Goal: Transaction & Acquisition: Purchase product/service

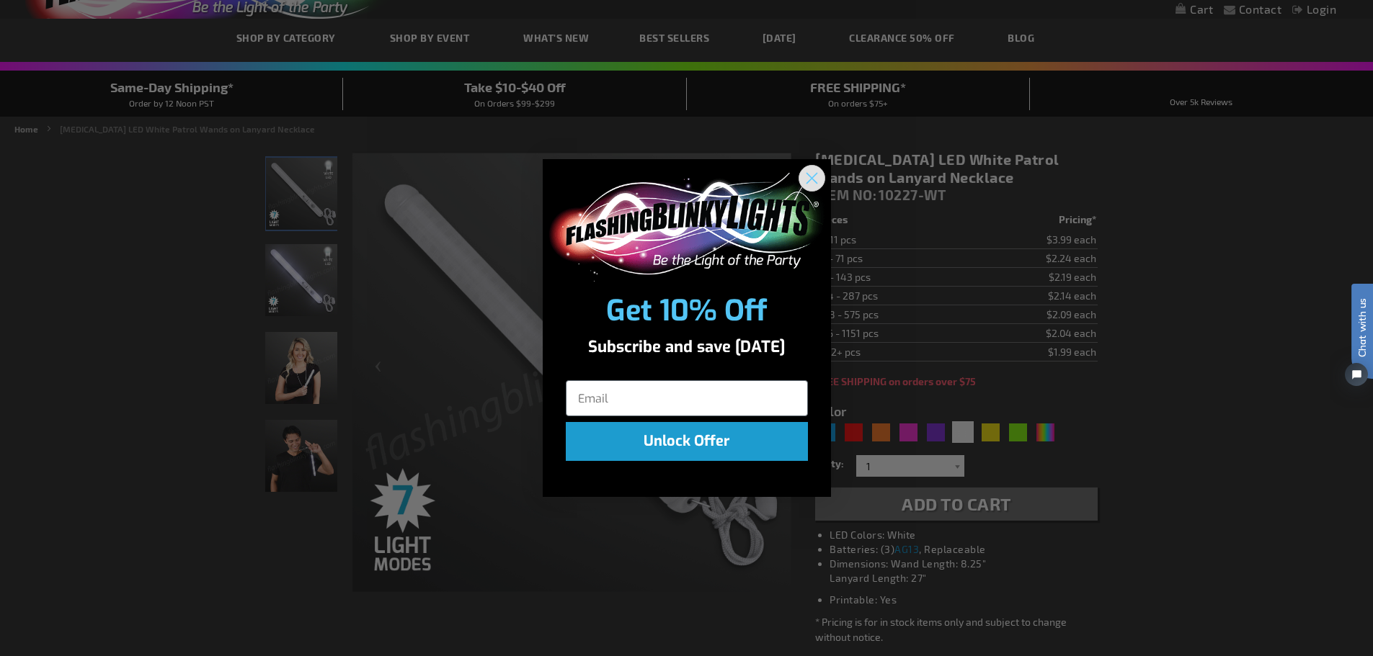
click at [813, 173] on circle "Close dialog" at bounding box center [811, 178] width 24 height 24
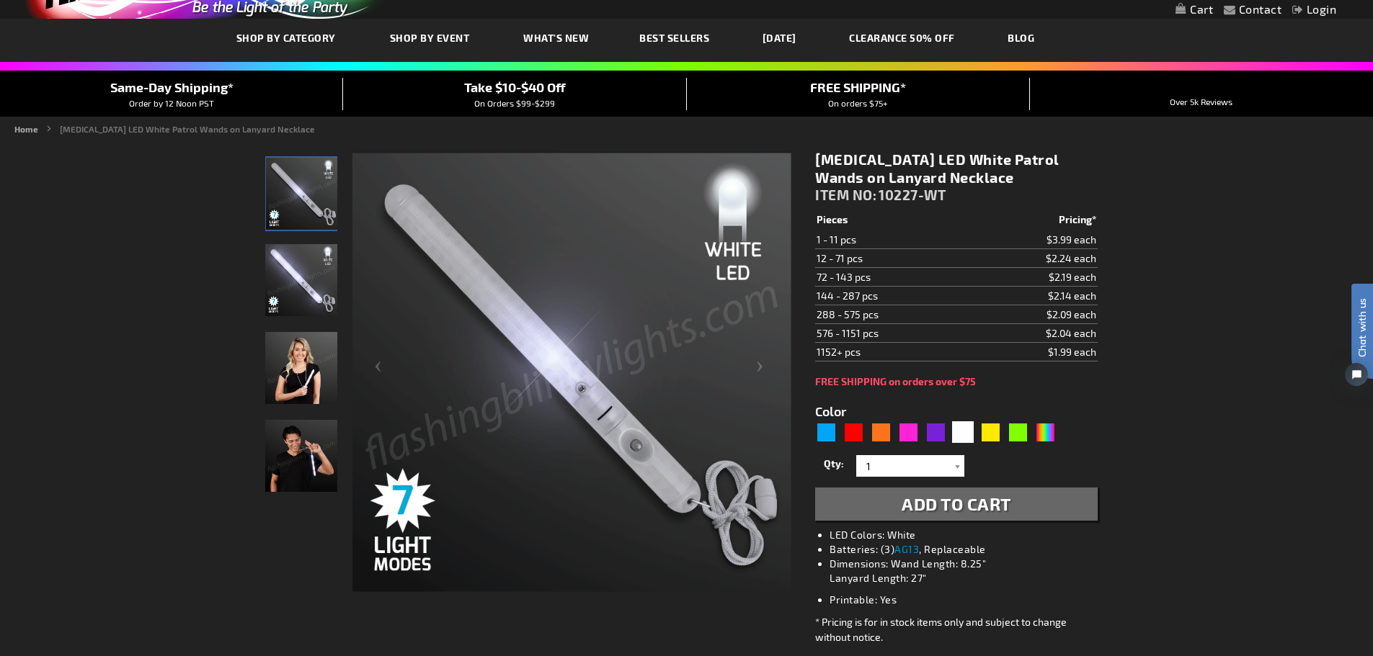
click at [295, 379] on img "Woman displaying Light Up White LED Patrol Wand" at bounding box center [301, 368] width 72 height 72
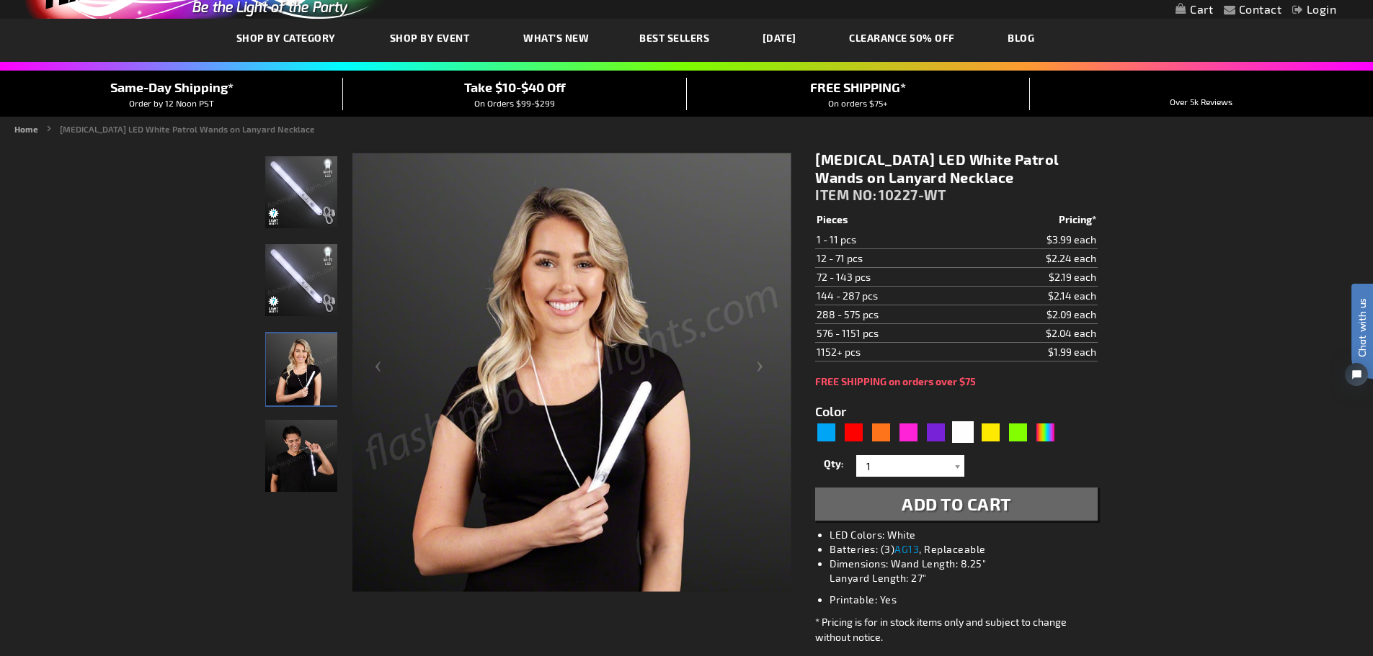
click at [310, 477] on img "Man displaying Light Up White LED Patrol Wand" at bounding box center [301, 456] width 72 height 72
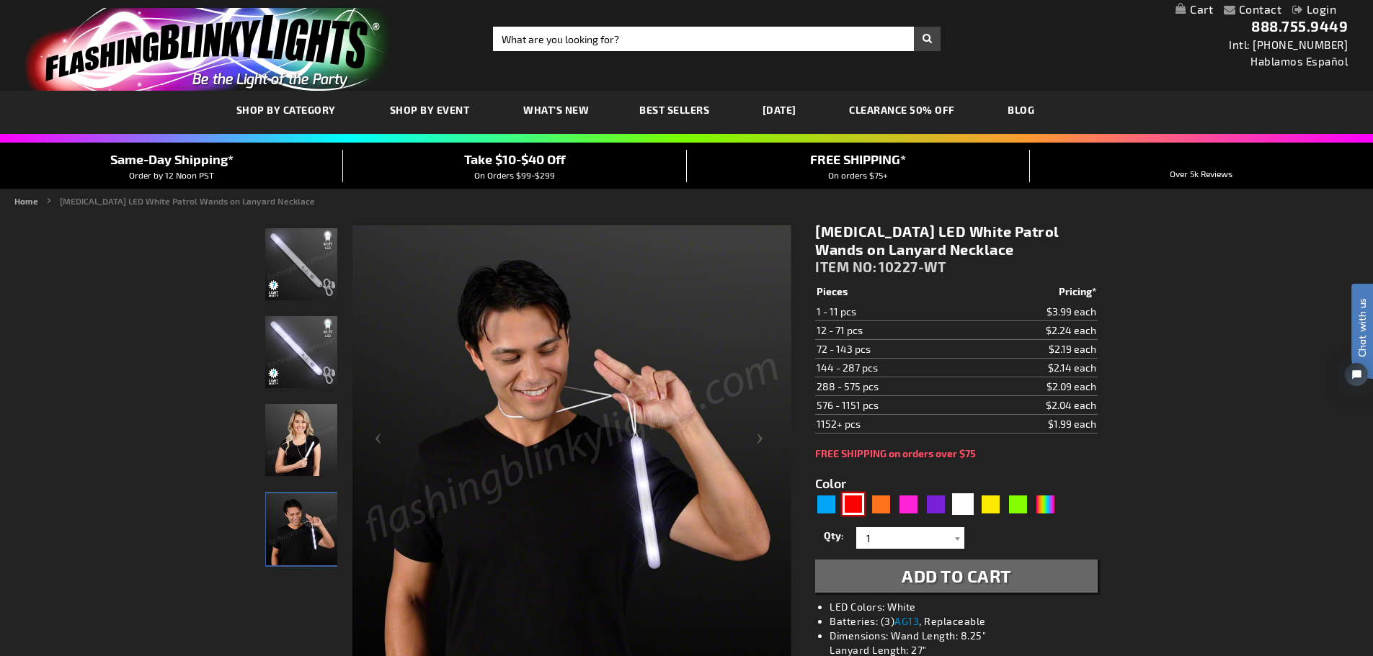
click at [852, 501] on div "Red" at bounding box center [853, 505] width 22 height 22
type input "5641"
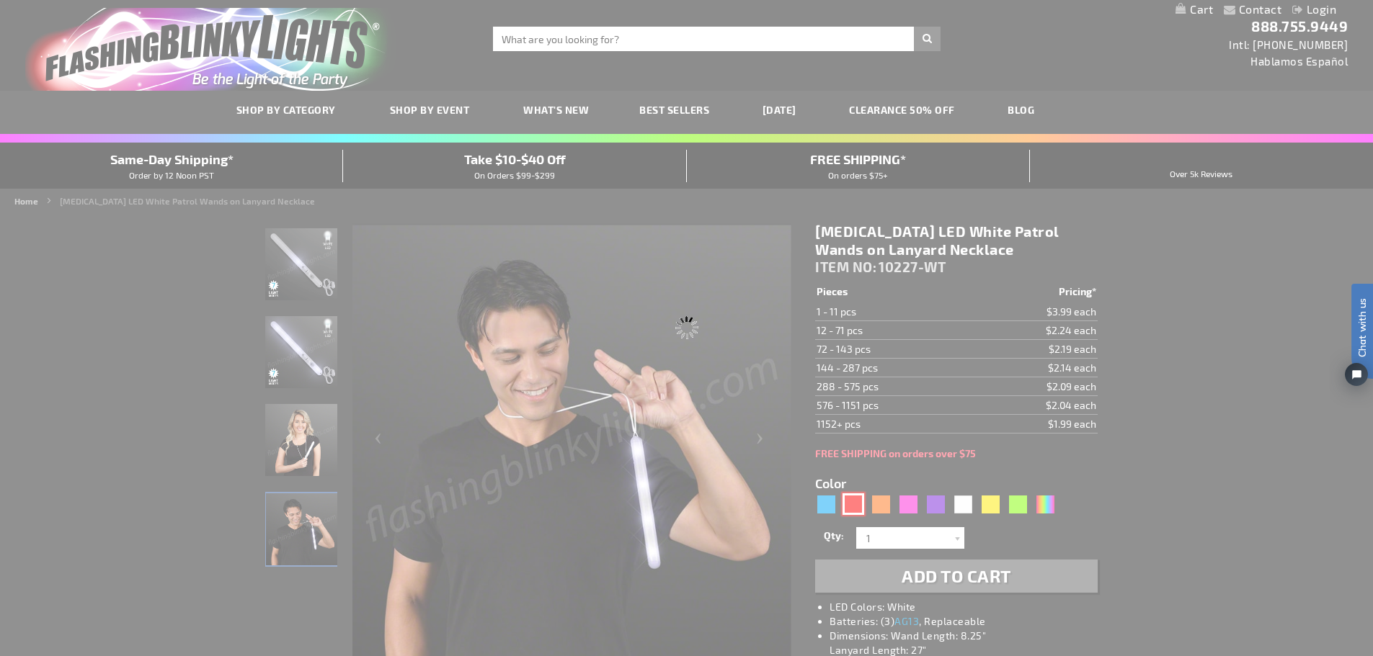
type input "10227-RD"
type input "Customize - Flashing LED Red Patrol Wands on Lanyard Necklace - ITEM NO: 10227-…"
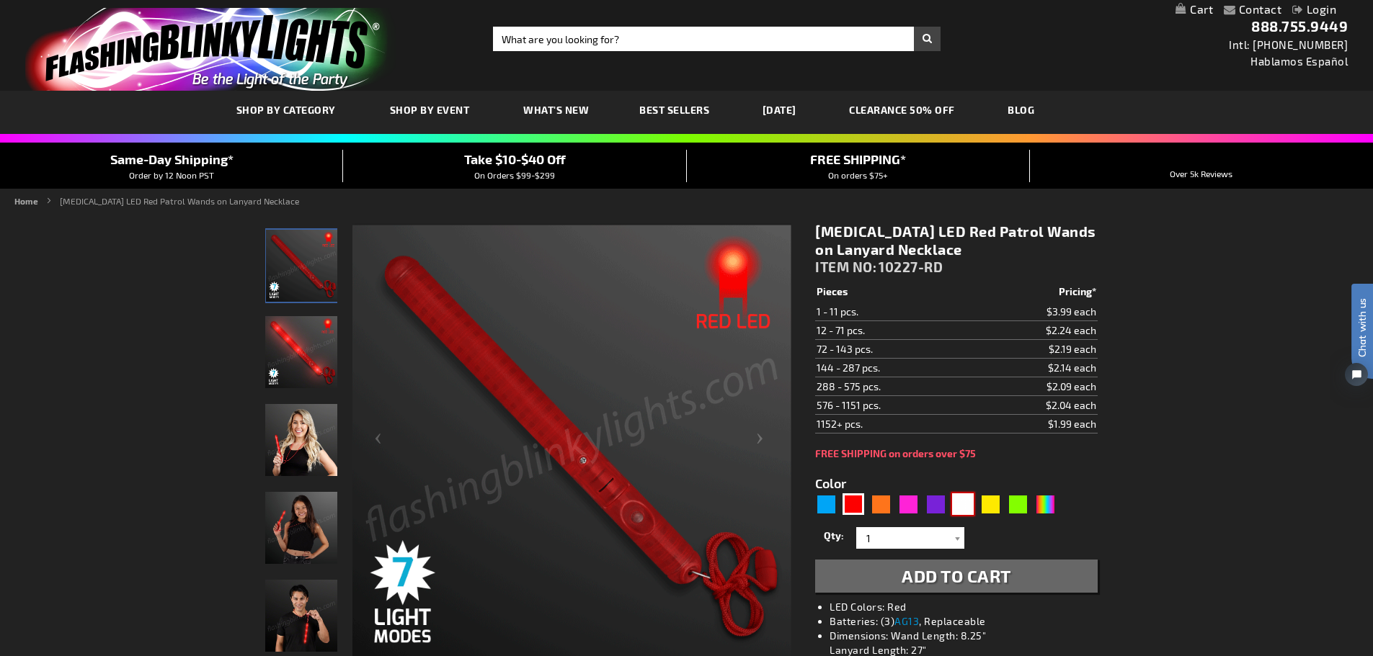
click at [958, 502] on div "White" at bounding box center [963, 505] width 22 height 22
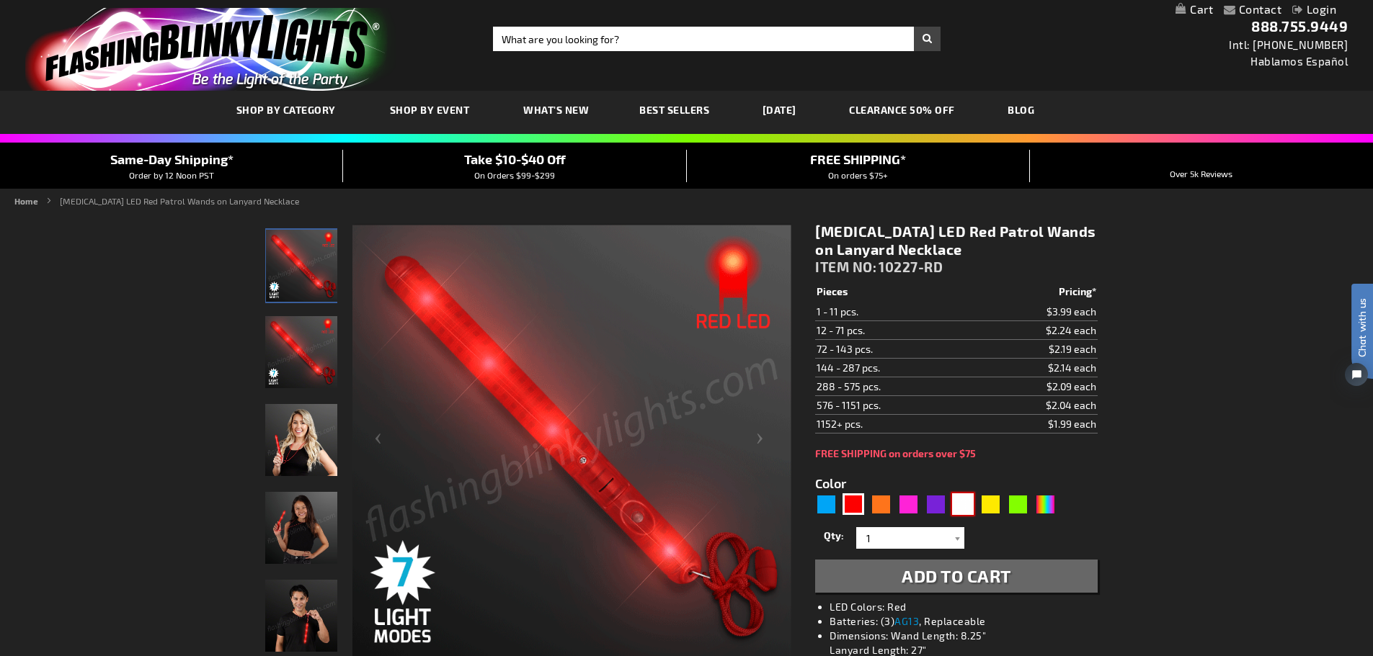
type input "5646"
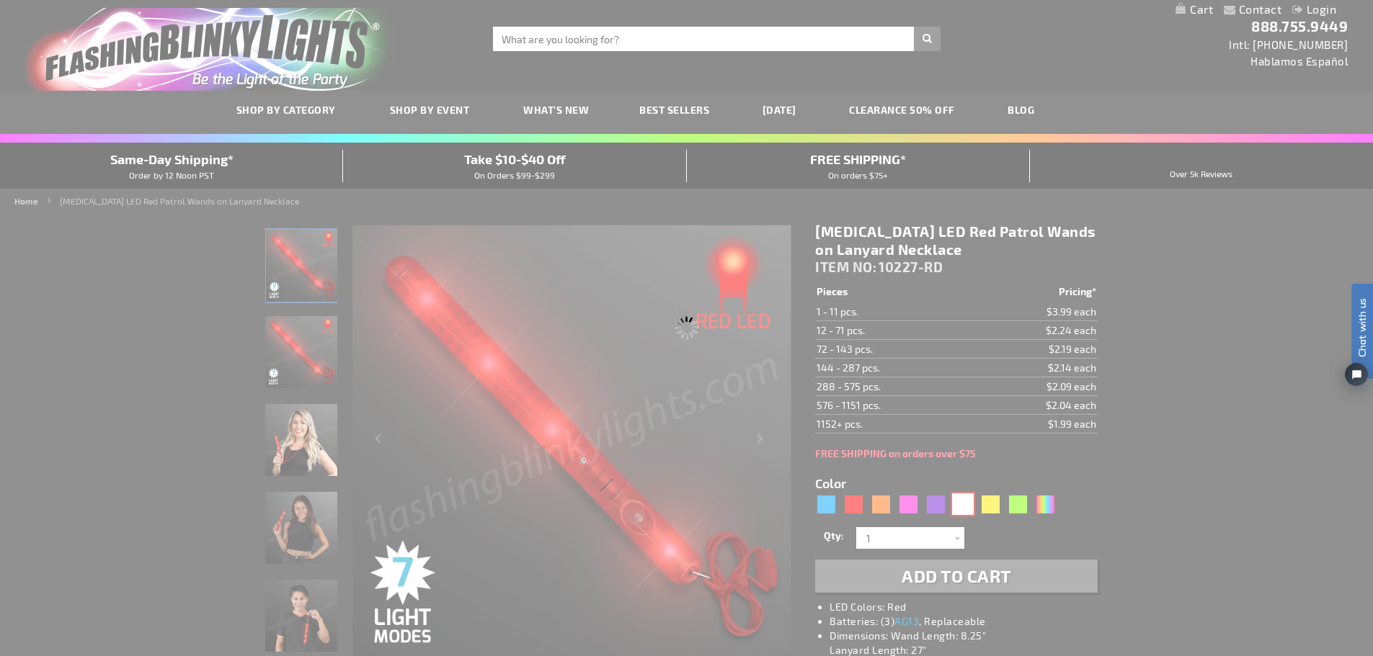
type input "10227-WT"
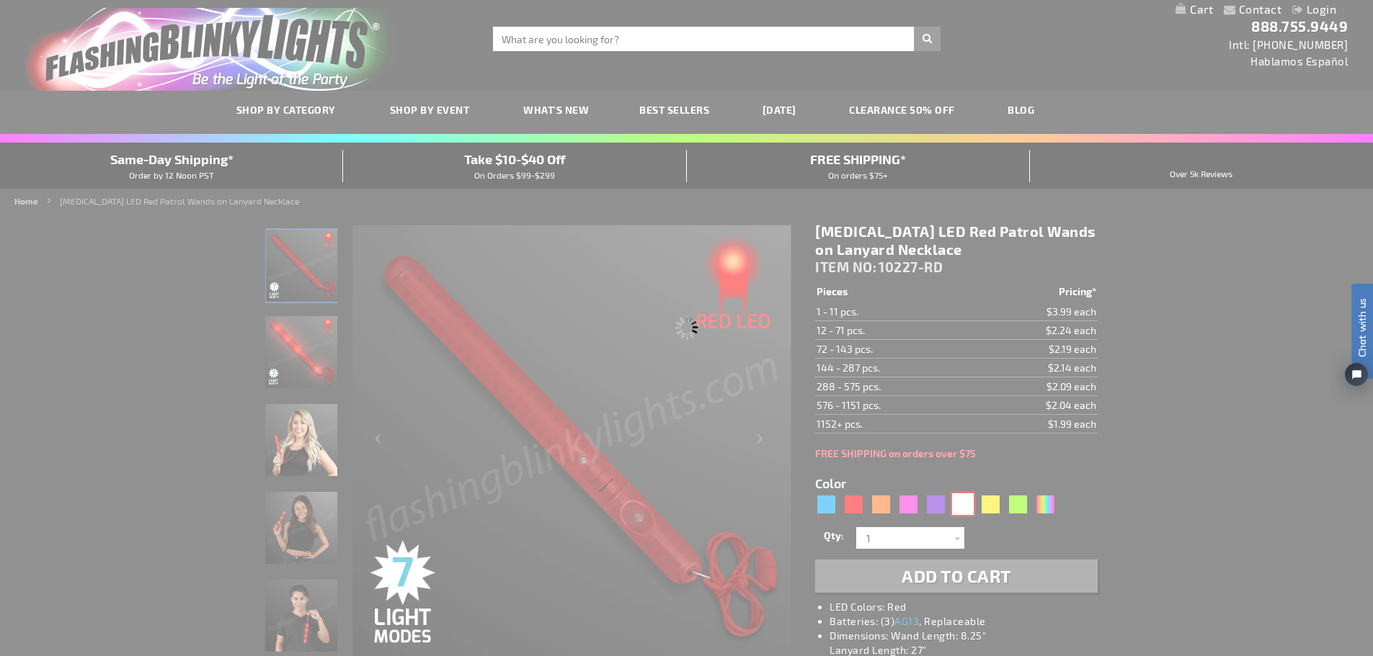
type input "Customize - Flashing LED White Patrol Wands on Lanyard Necklace - ITEM NO: 1022…"
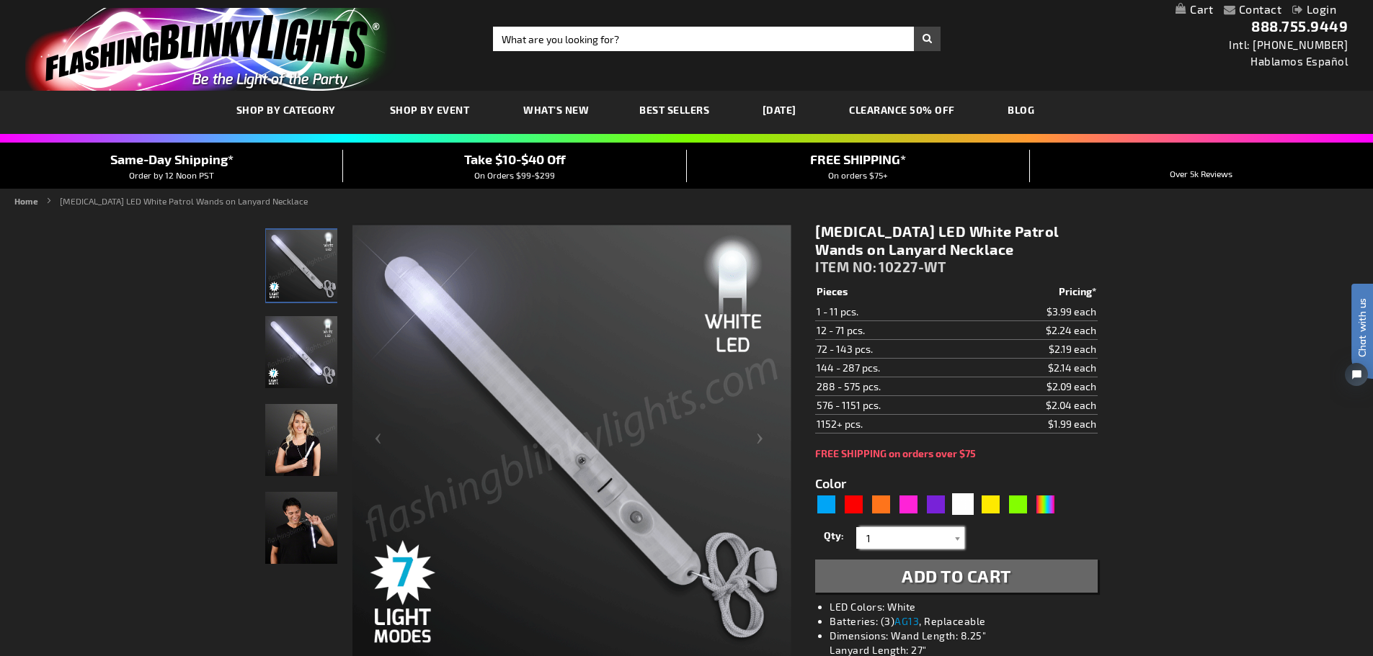
click at [942, 535] on input "1" at bounding box center [912, 538] width 104 height 22
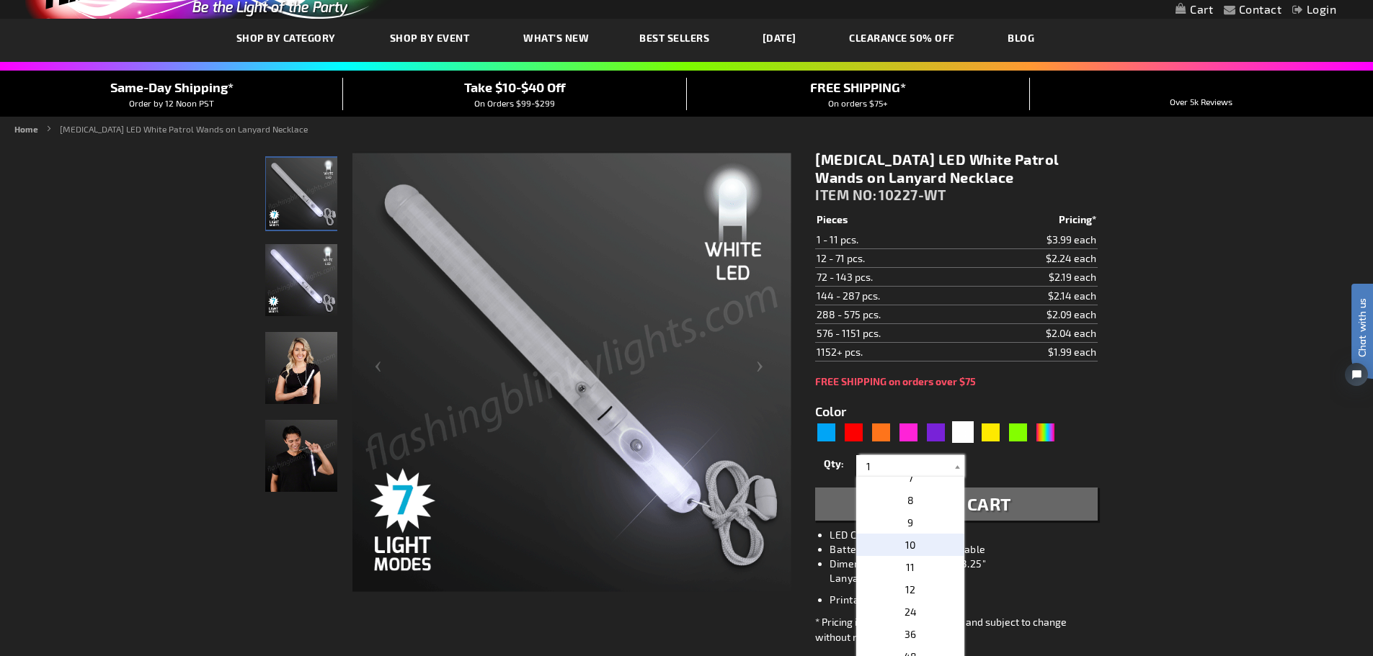
scroll to position [216, 0]
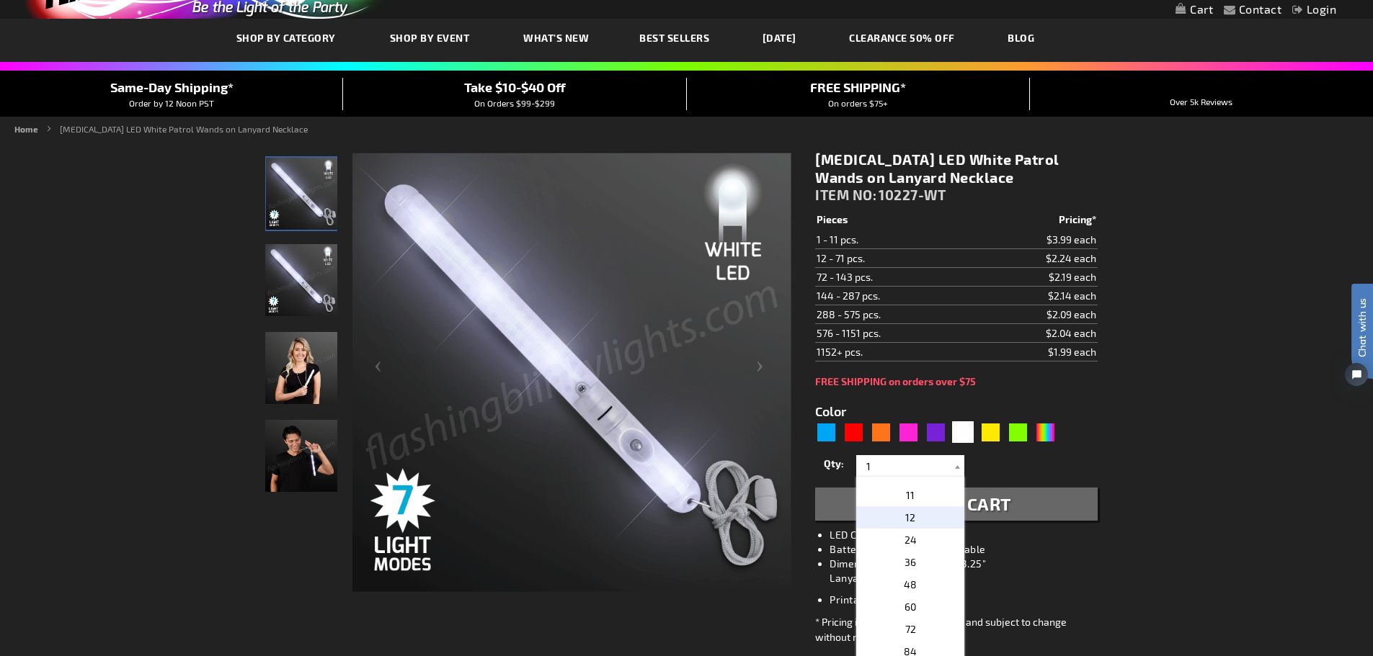
click at [922, 520] on p "12" at bounding box center [910, 518] width 108 height 22
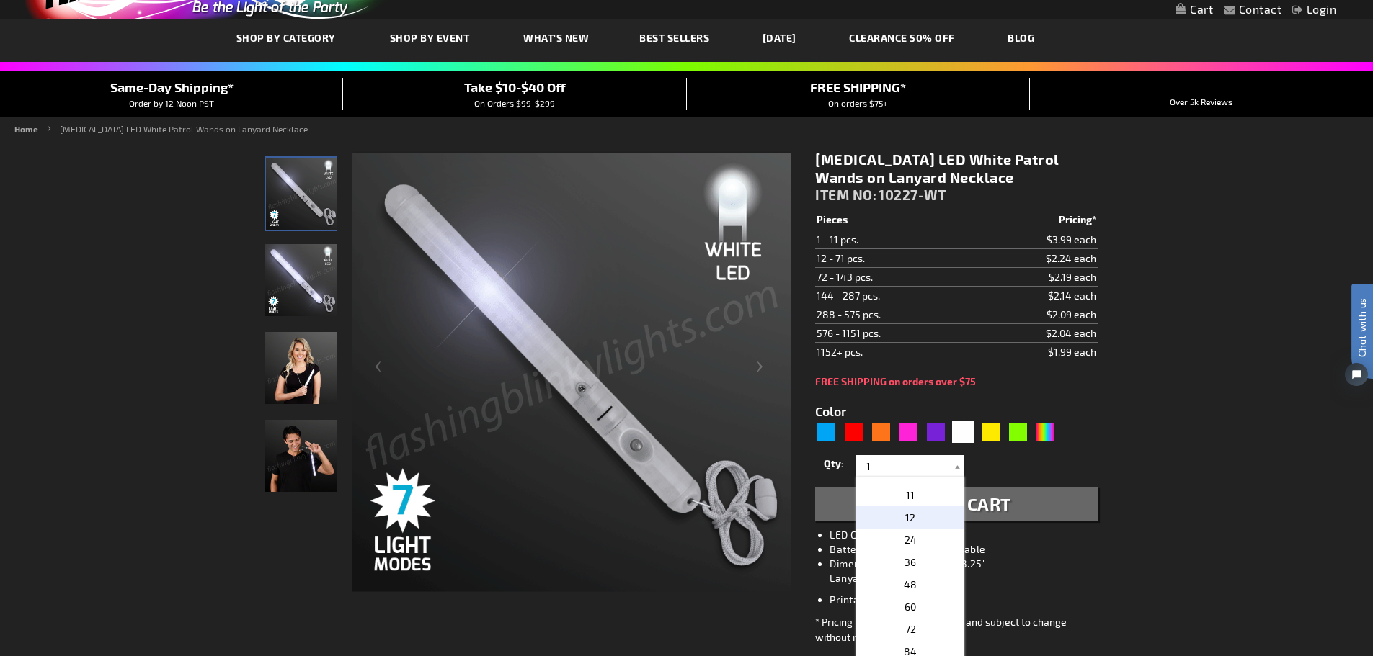
type input "12"
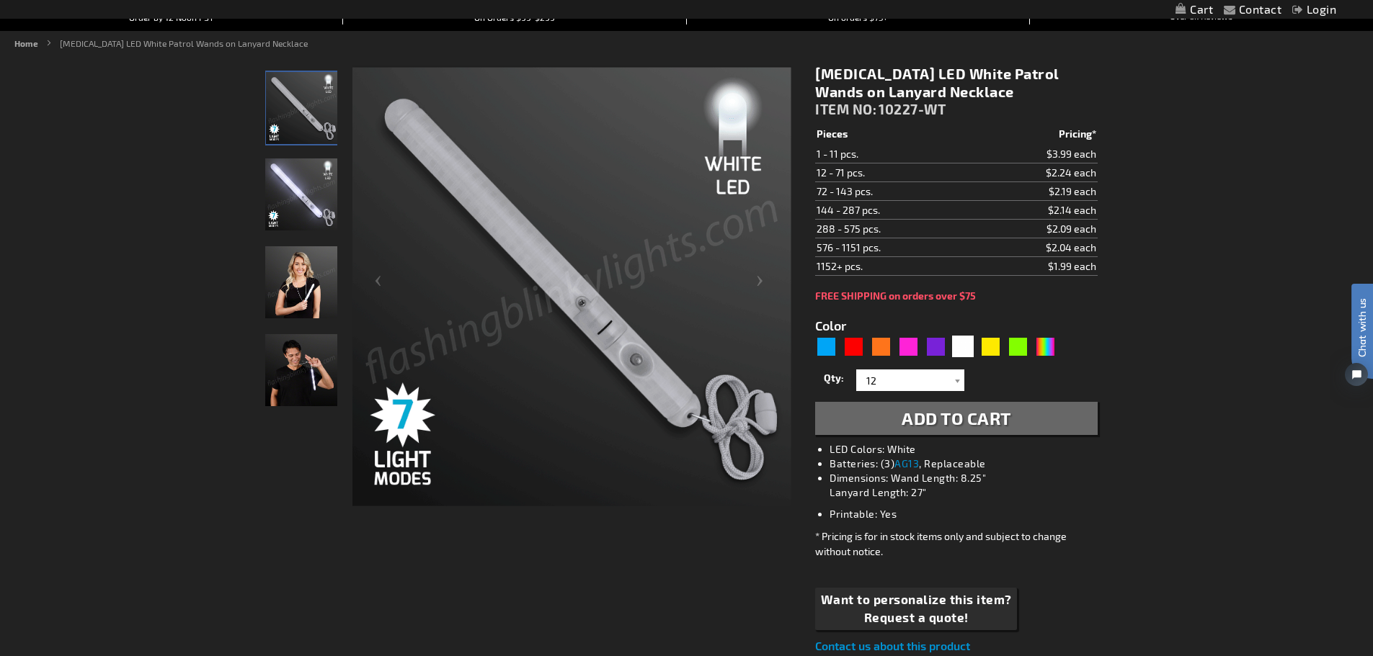
scroll to position [144, 0]
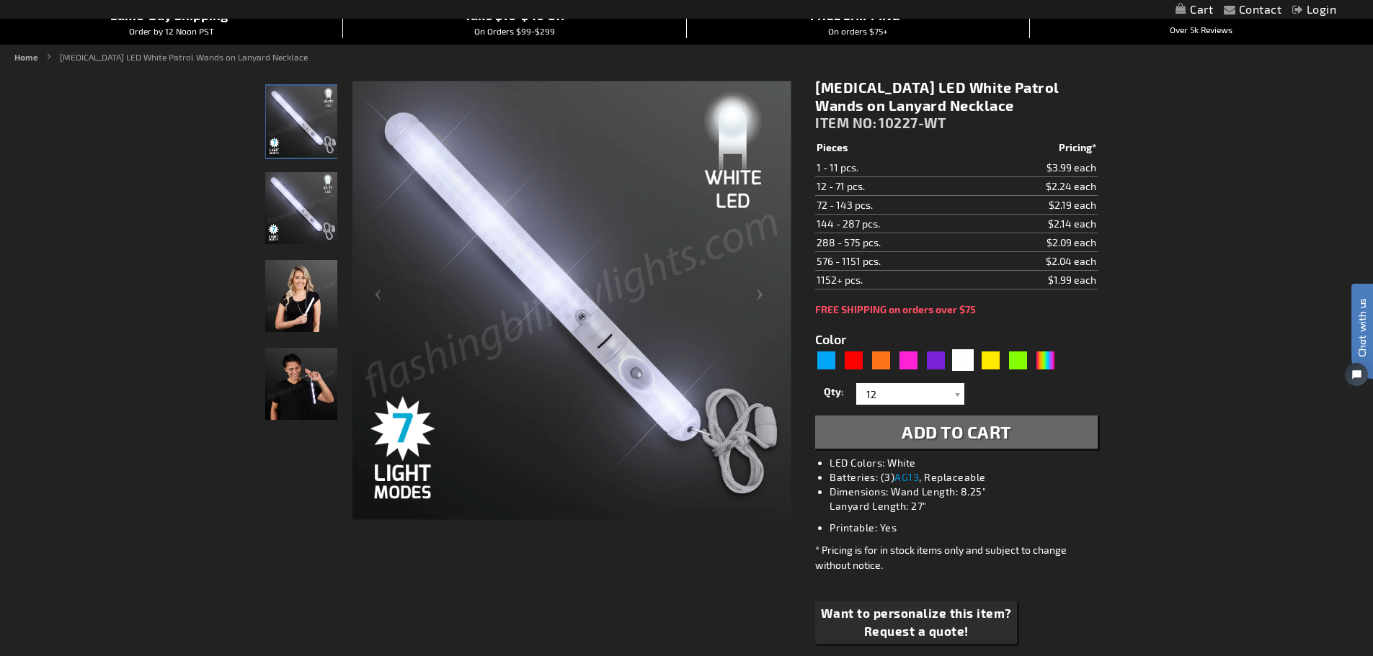
click at [984, 433] on span "Add to Cart" at bounding box center [956, 432] width 110 height 21
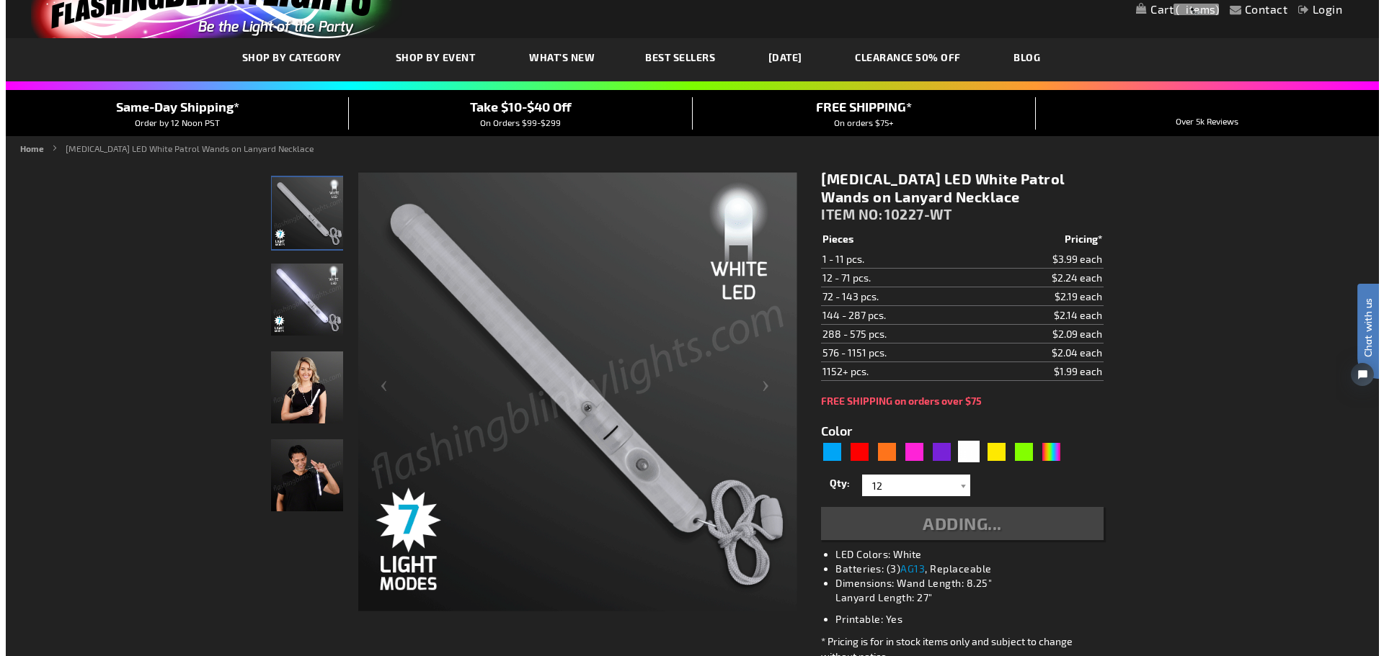
scroll to position [0, 0]
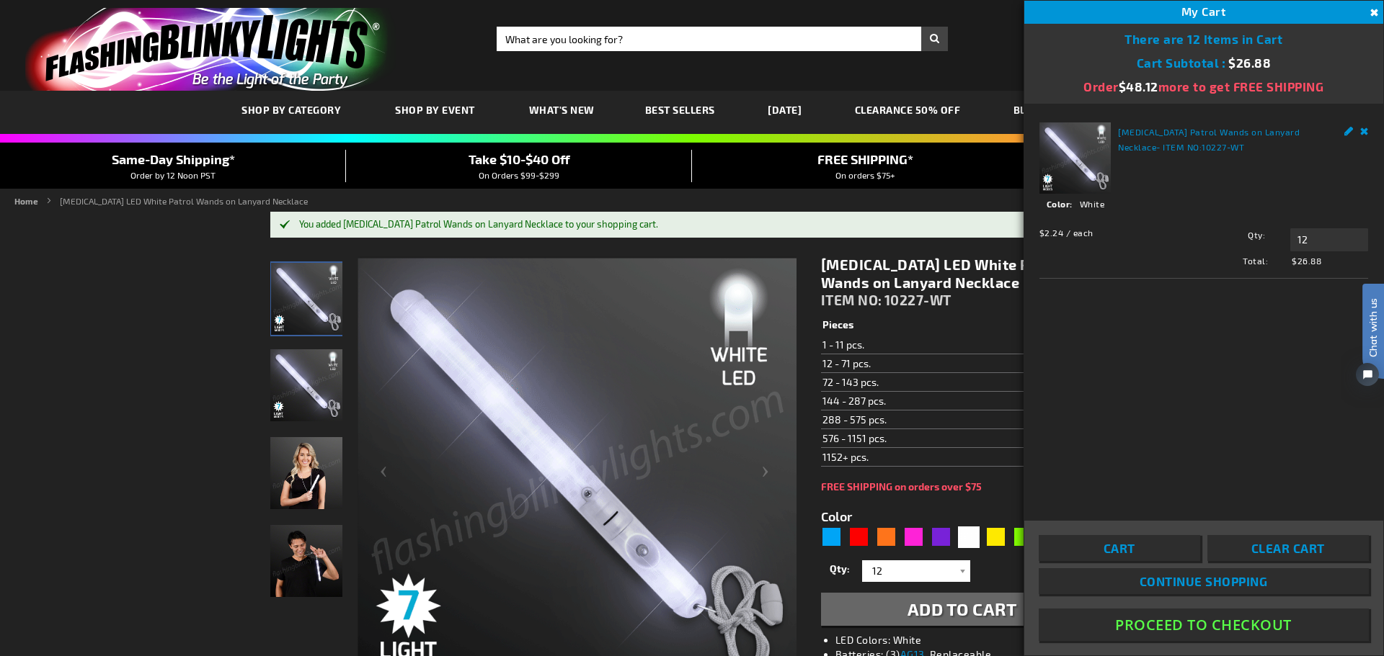
click at [1170, 546] on link "Cart" at bounding box center [1118, 548] width 161 height 26
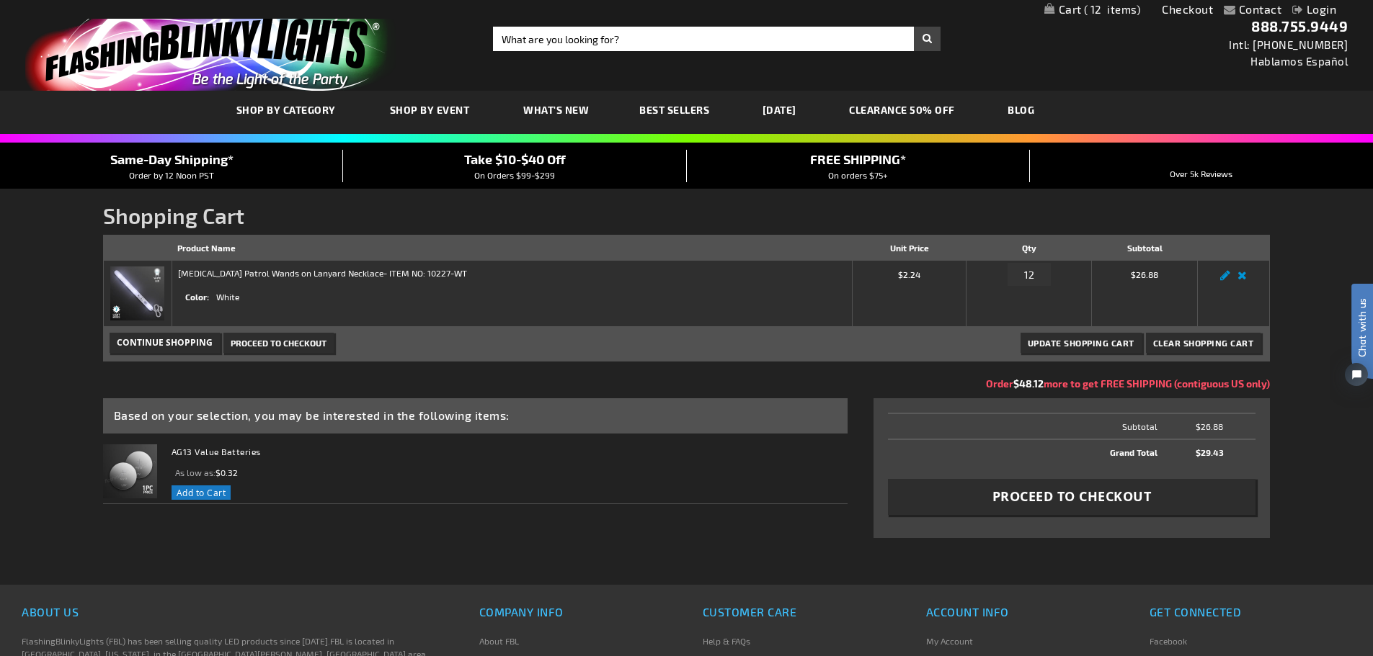
click at [116, 466] on img at bounding box center [130, 472] width 54 height 54
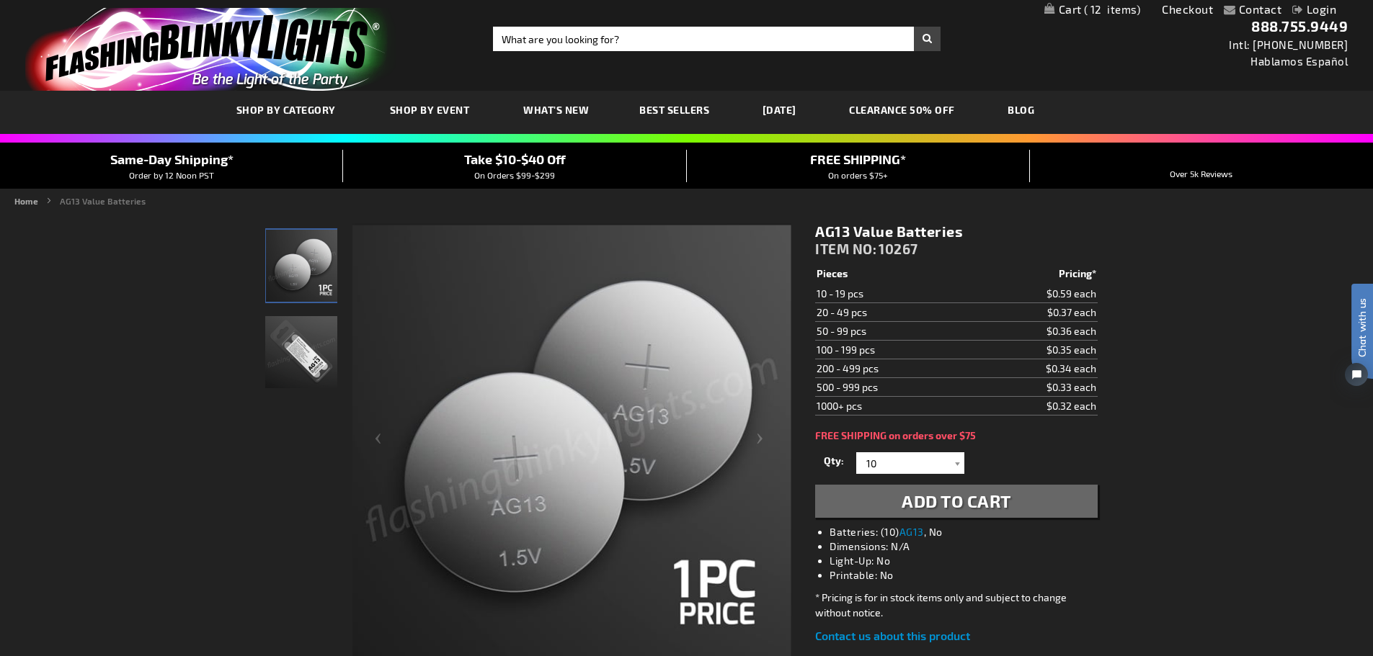
click at [1118, 11] on span "12" at bounding box center [1112, 9] width 57 height 13
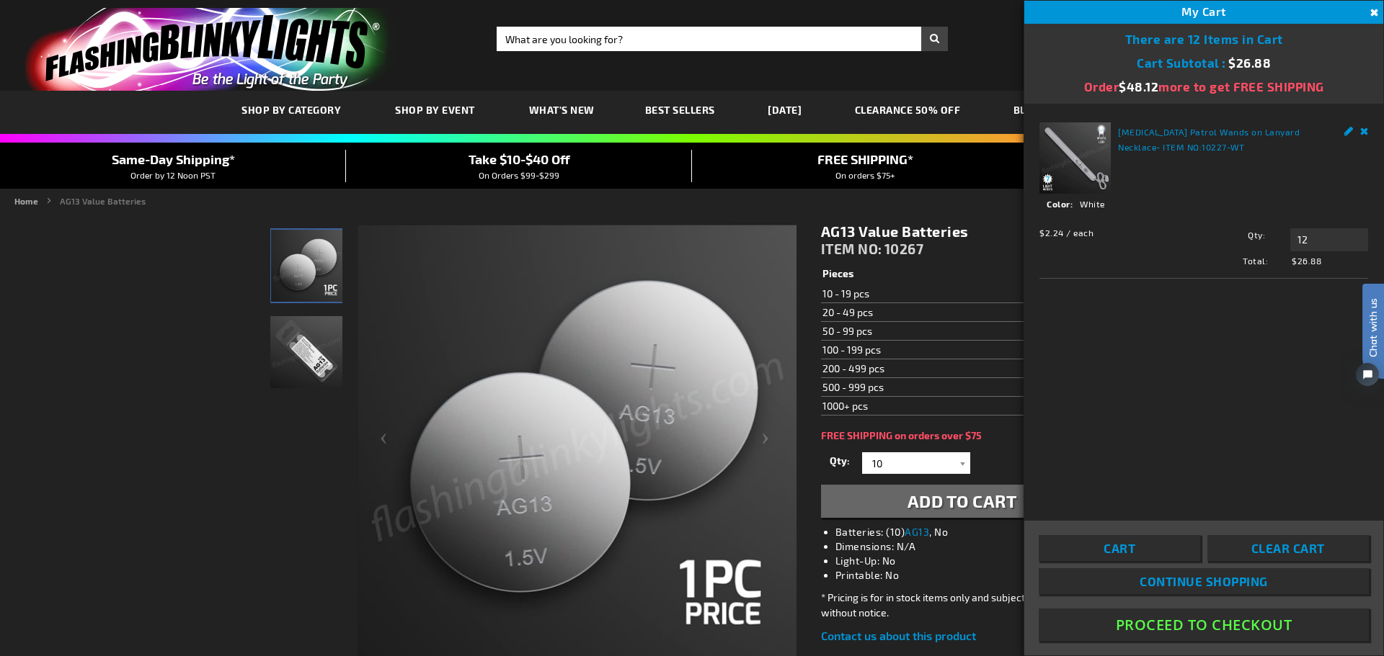
click at [1179, 140] on strong "Flashing Patrol Wands on Lanyard Necklace - ITEM NO: 10227-WT" at bounding box center [1223, 139] width 210 height 30
click at [1167, 134] on link "[MEDICAL_DATA] Patrol Wands on Lanyard Necklace" at bounding box center [1209, 139] width 182 height 25
click at [1104, 139] on img at bounding box center [1074, 158] width 71 height 71
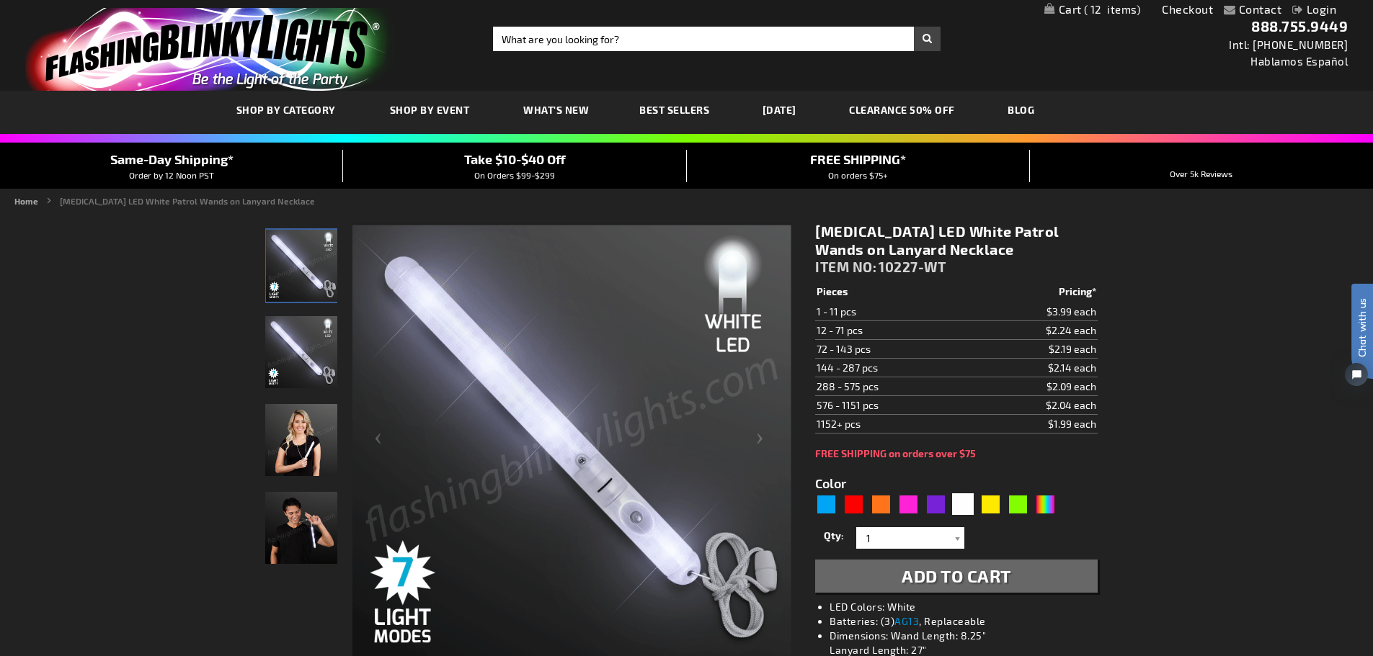
click at [1098, 4] on span "12" at bounding box center [1112, 9] width 57 height 13
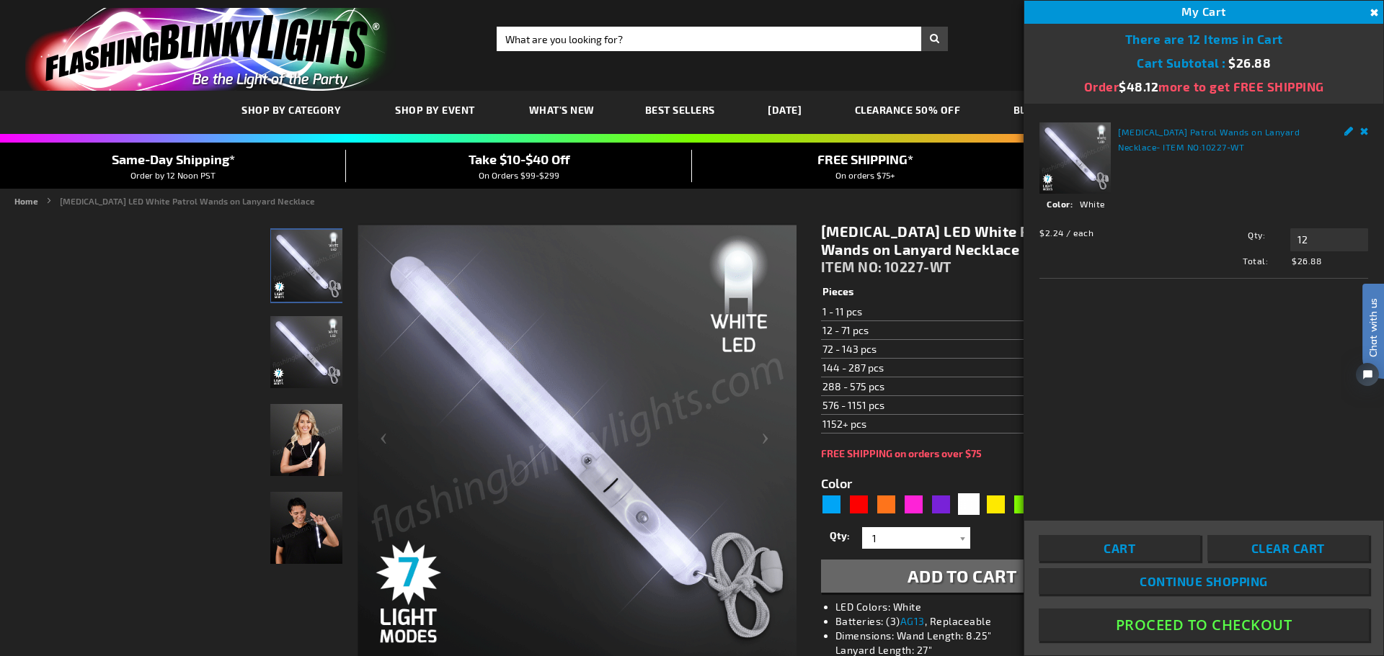
click at [1136, 555] on link "Cart" at bounding box center [1118, 548] width 161 height 26
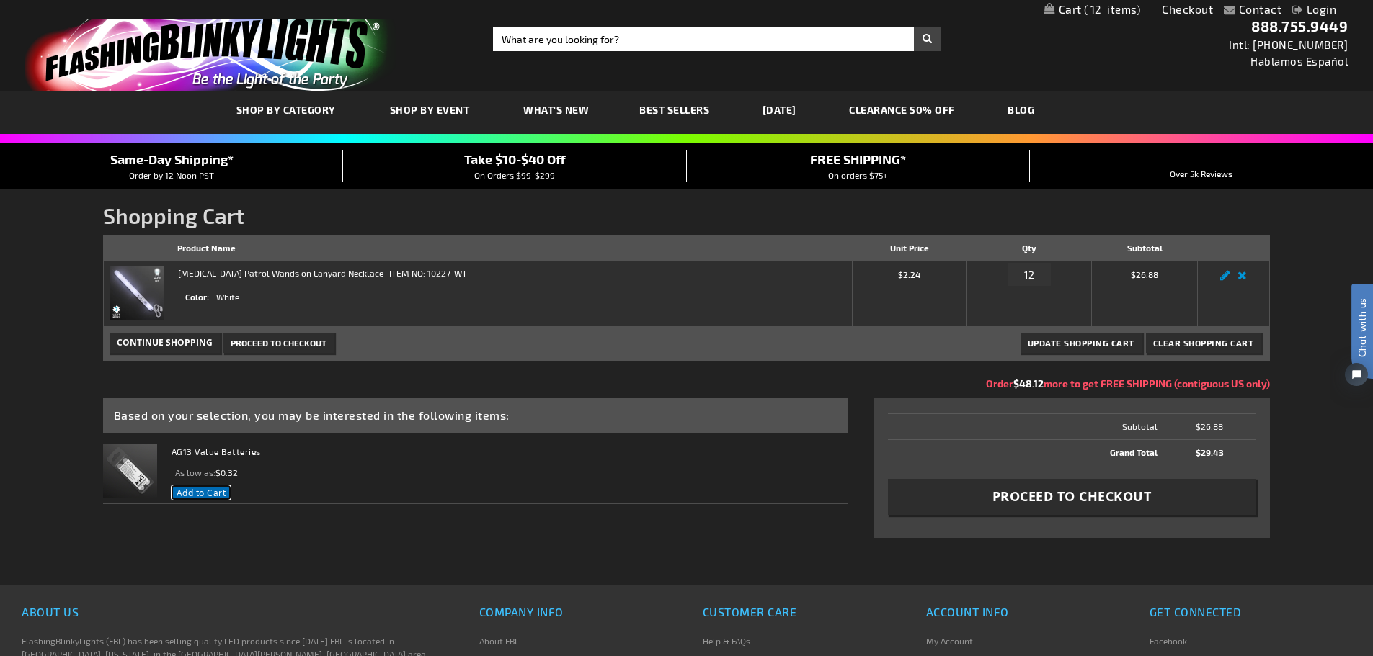
click at [201, 486] on button "Add to Cart" at bounding box center [202, 493] width 60 height 14
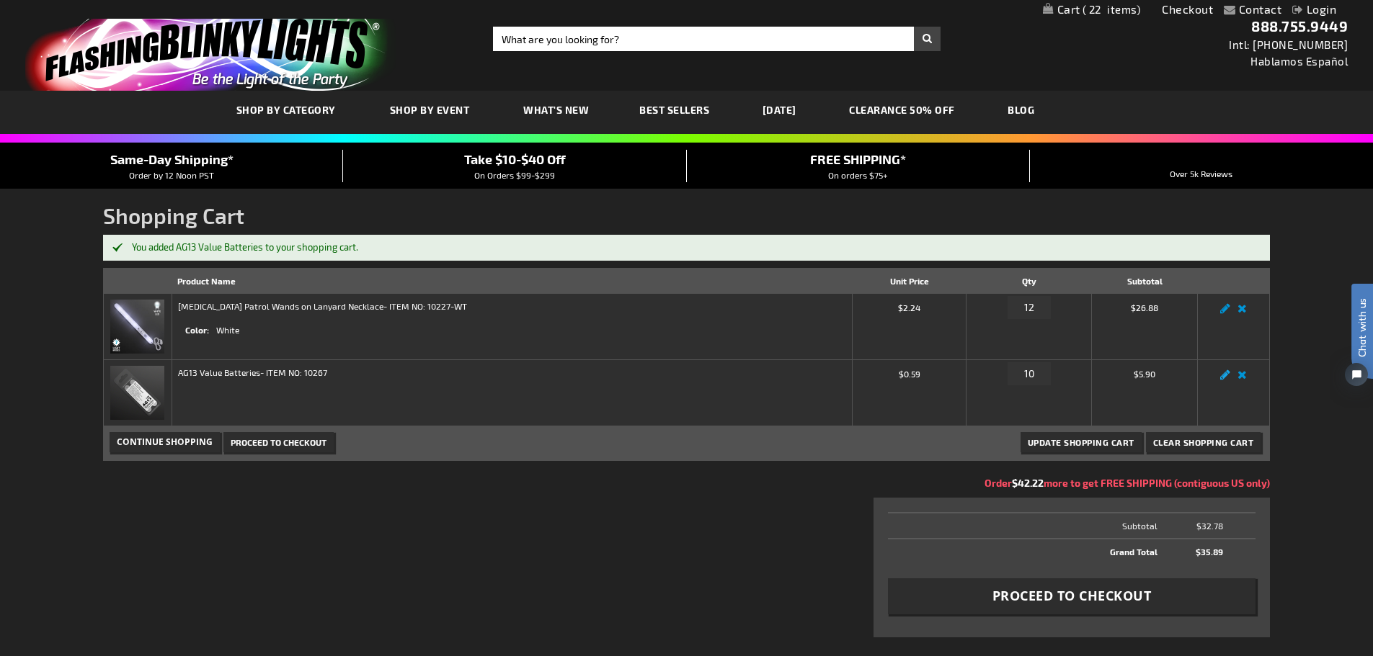
click at [1224, 379] on link "Edit" at bounding box center [1224, 379] width 17 height 0
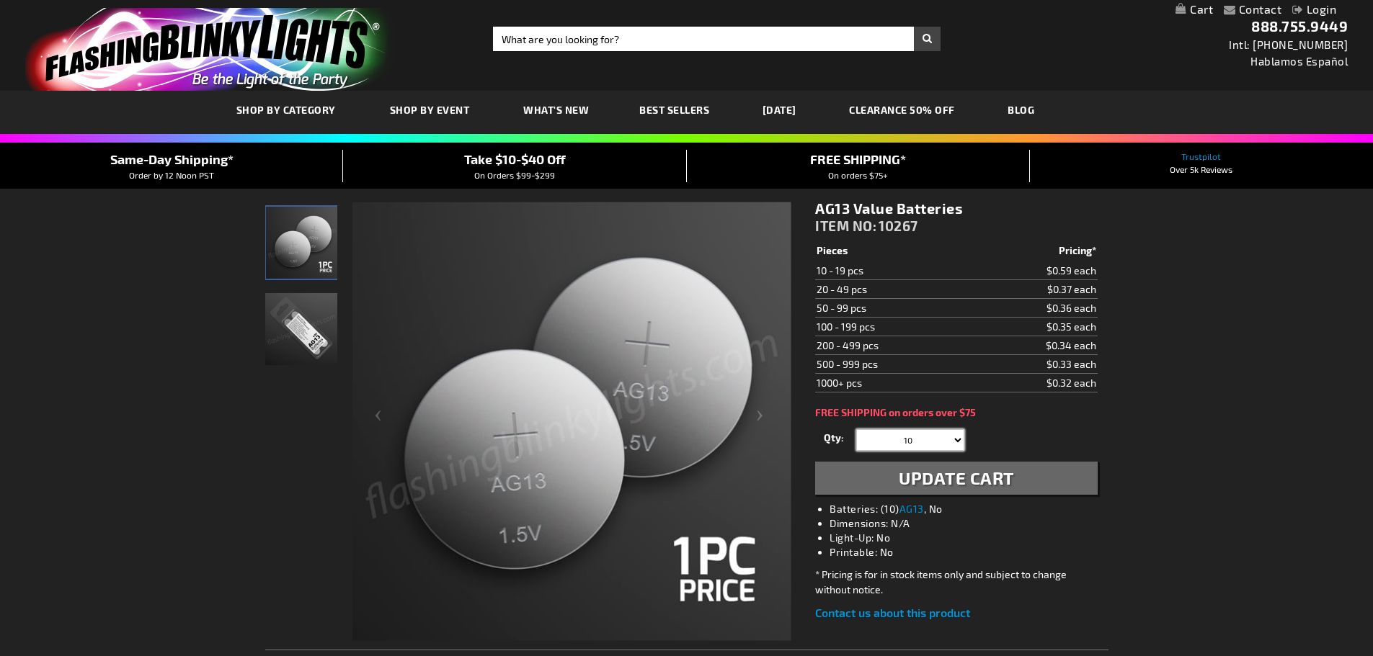
click at [946, 440] on select "10 20 30 40 50 60 70 80 90 100 110 120 130 140 150 160 170 180 190 200 210 220" at bounding box center [910, 440] width 108 height 22
click at [933, 437] on input "10" at bounding box center [912, 440] width 104 height 22
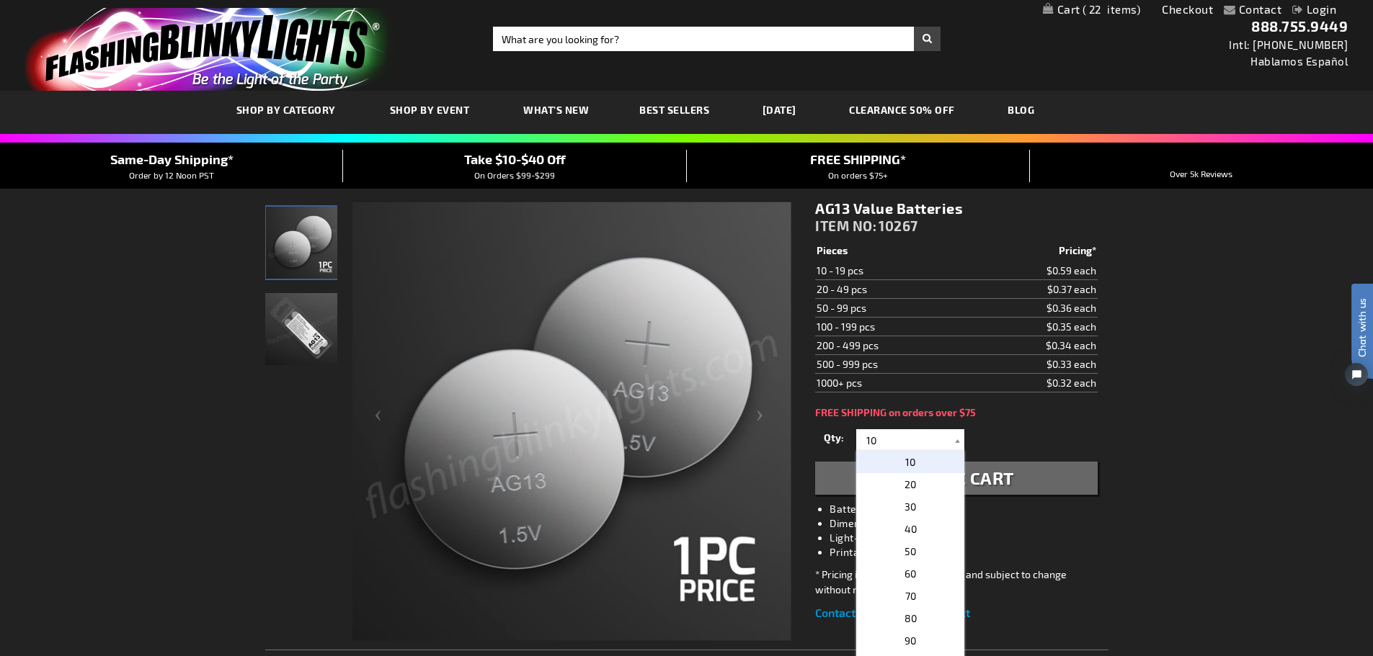
click at [1110, 429] on main "Checkout as a new customer Creating an account has many benefits: See order and…" at bounding box center [686, 508] width 865 height 638
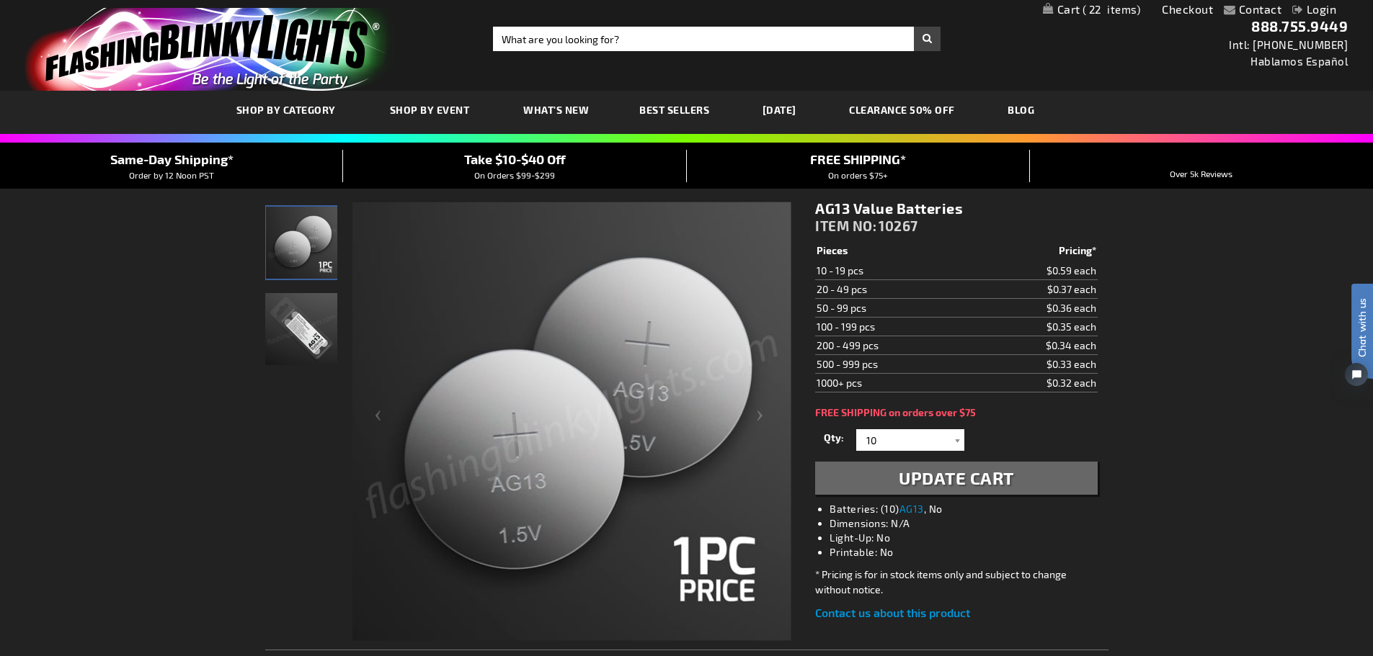
click at [1167, 9] on link "Checkout" at bounding box center [1187, 9] width 51 height 14
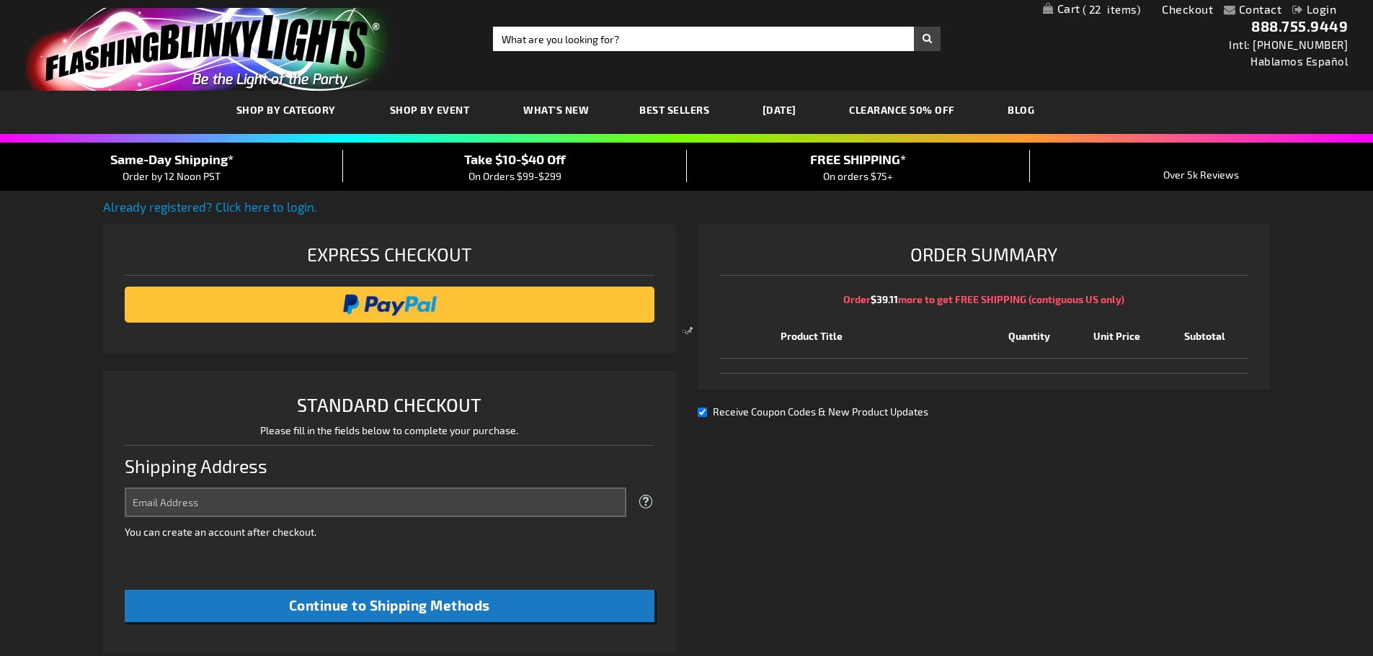
select select "US"
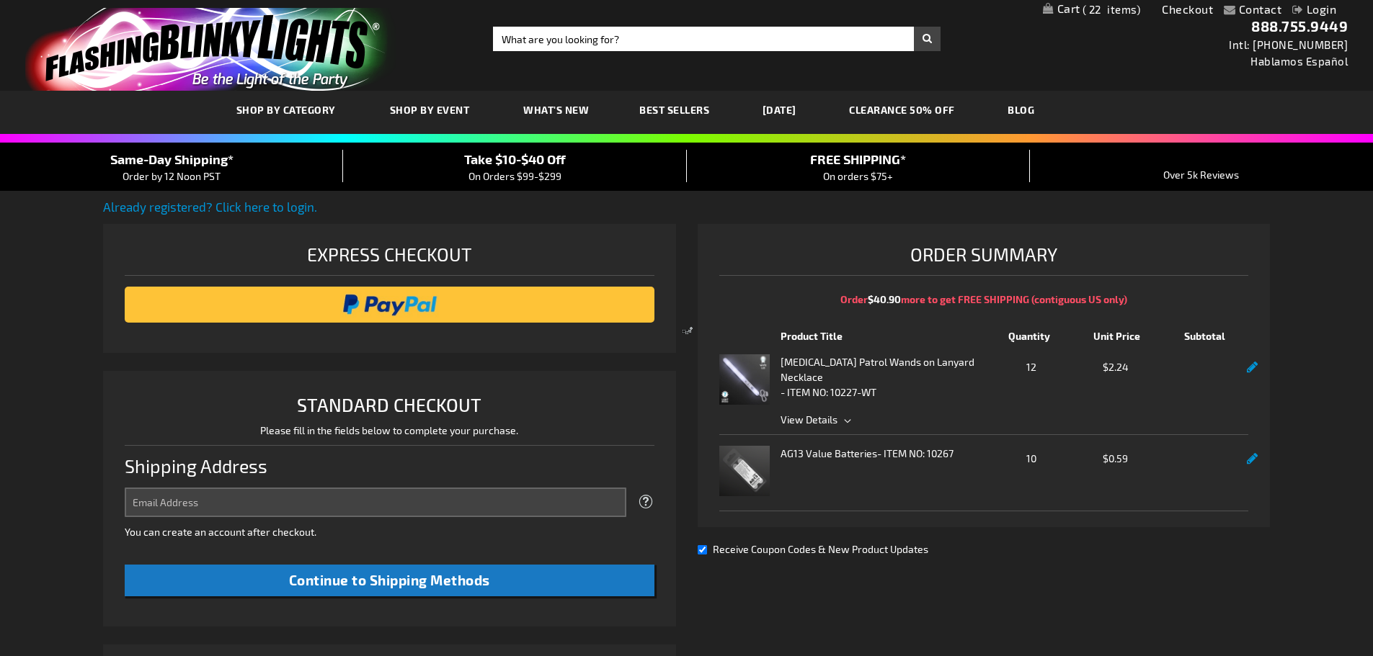
select select "US"
